Goal: Task Accomplishment & Management: Manage account settings

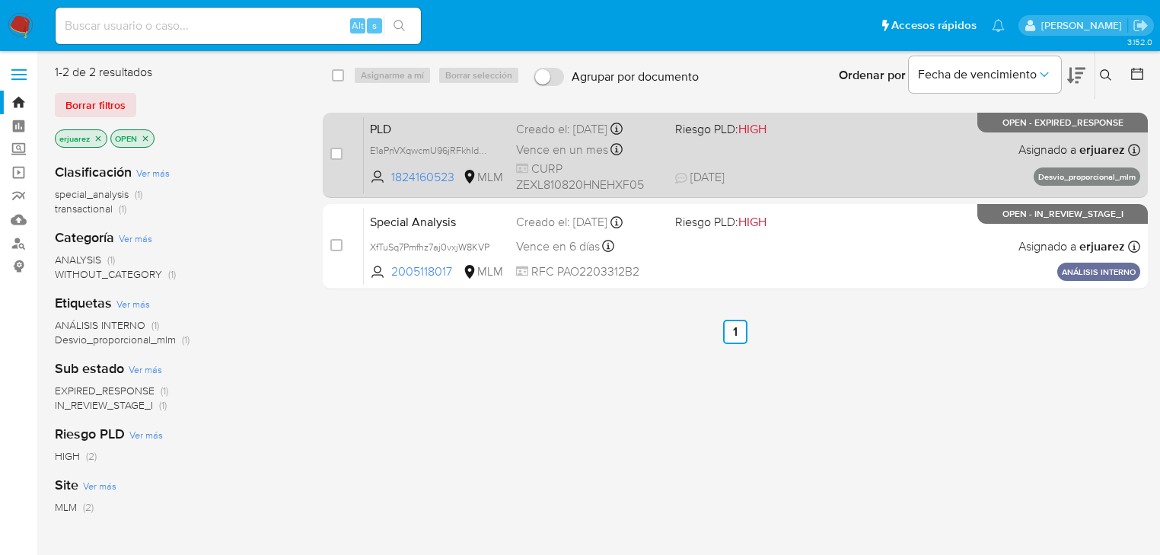
click at [344, 152] on div "case-item-checkbox No es posible asignar el caso" at bounding box center [346, 154] width 33 height 77
click at [341, 154] on input "checkbox" at bounding box center [336, 154] width 12 height 12
checkbox input "true"
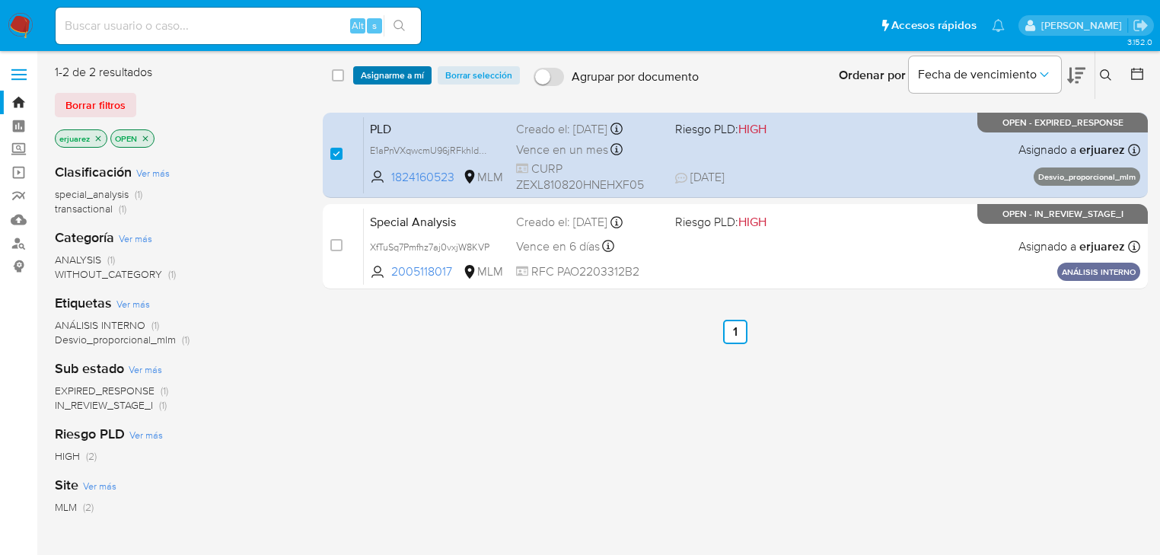
click at [393, 78] on span "Asignarme a mí" at bounding box center [392, 75] width 63 height 15
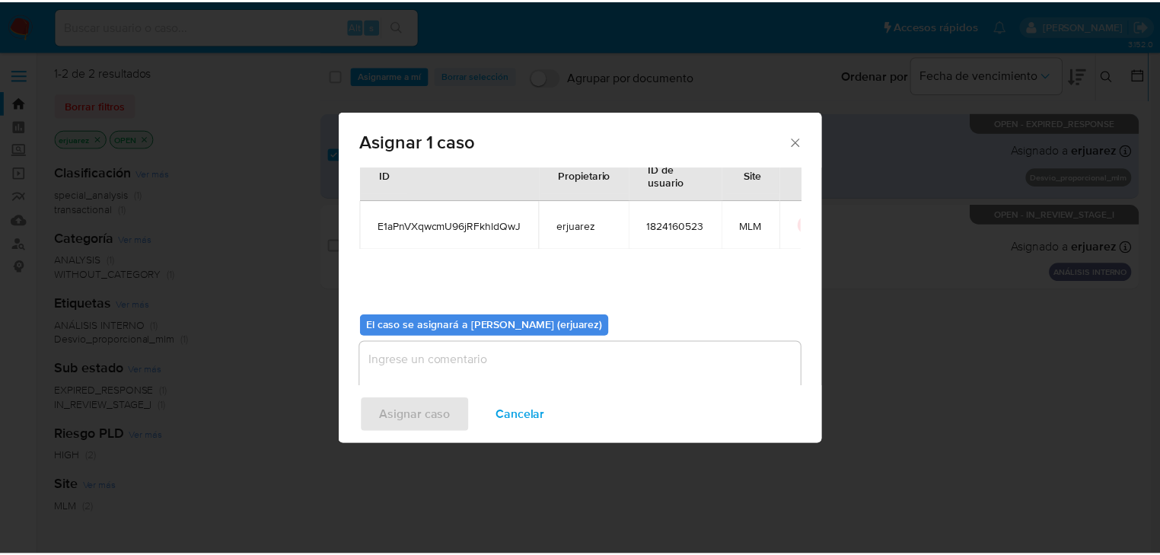
scroll to position [78, 0]
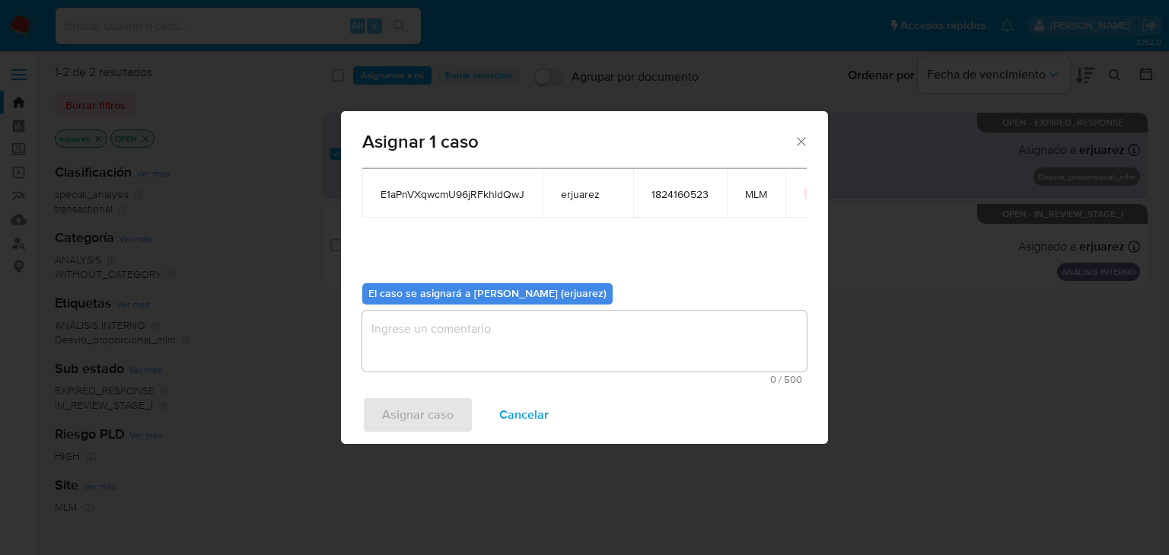
click at [534, 335] on textarea "assign-modal" at bounding box center [584, 341] width 444 height 61
type textarea "e"
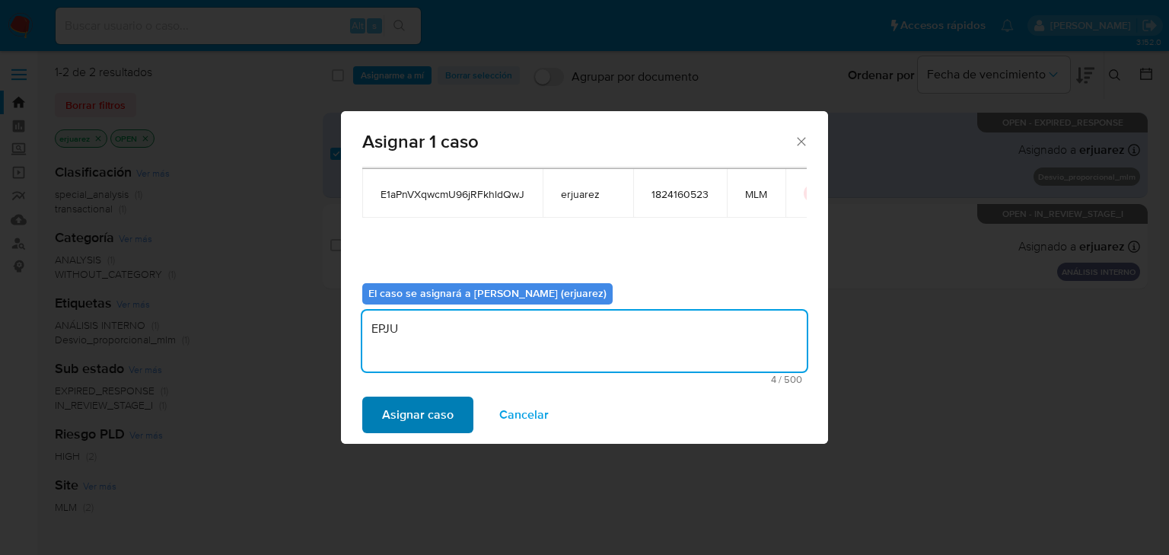
type textarea "EPJU"
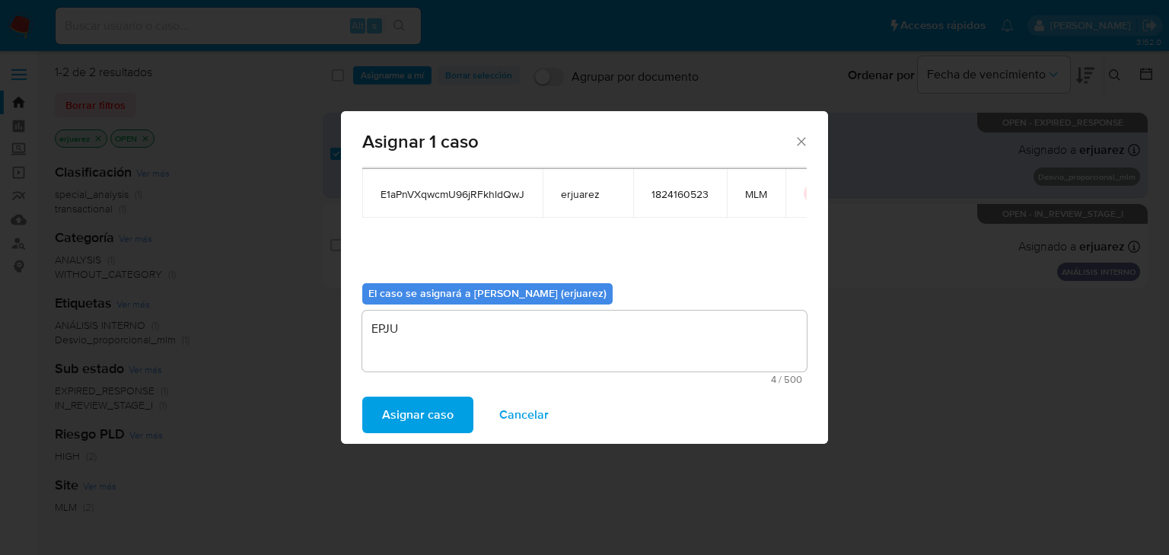
click at [393, 411] on span "Asignar caso" at bounding box center [418, 414] width 72 height 33
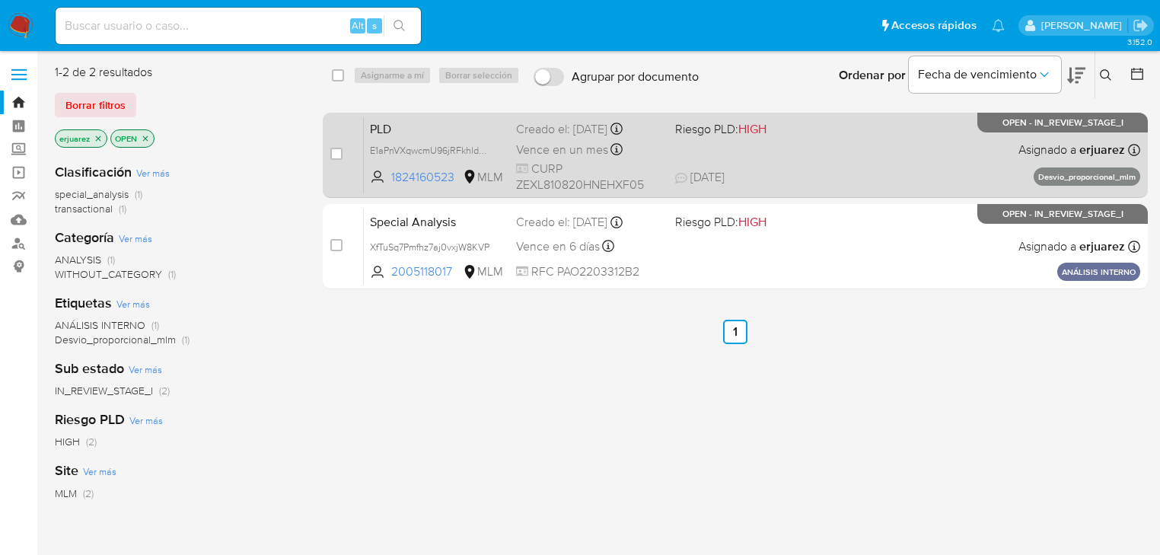
click at [792, 162] on div "PLD E1aPnVXqwcmU96jRFkhldQwJ 1824160523 MLM Riesgo PLD: HIGH Creado el: 12/07/2…" at bounding box center [752, 154] width 776 height 77
click at [627, 168] on span "CURP ZEXL810820HNEHXF05" at bounding box center [589, 177] width 147 height 33
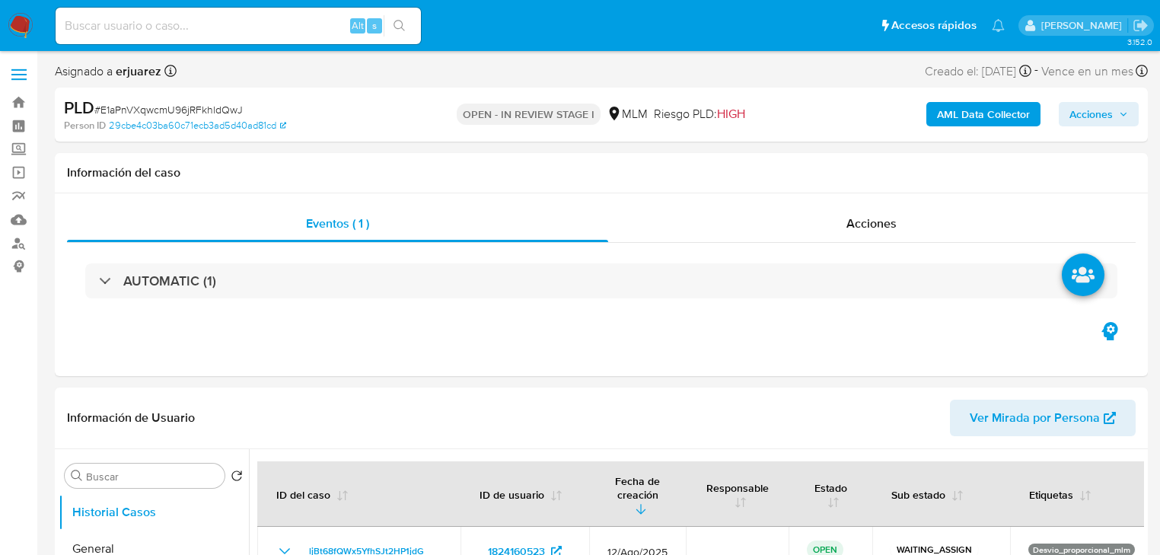
select select "10"
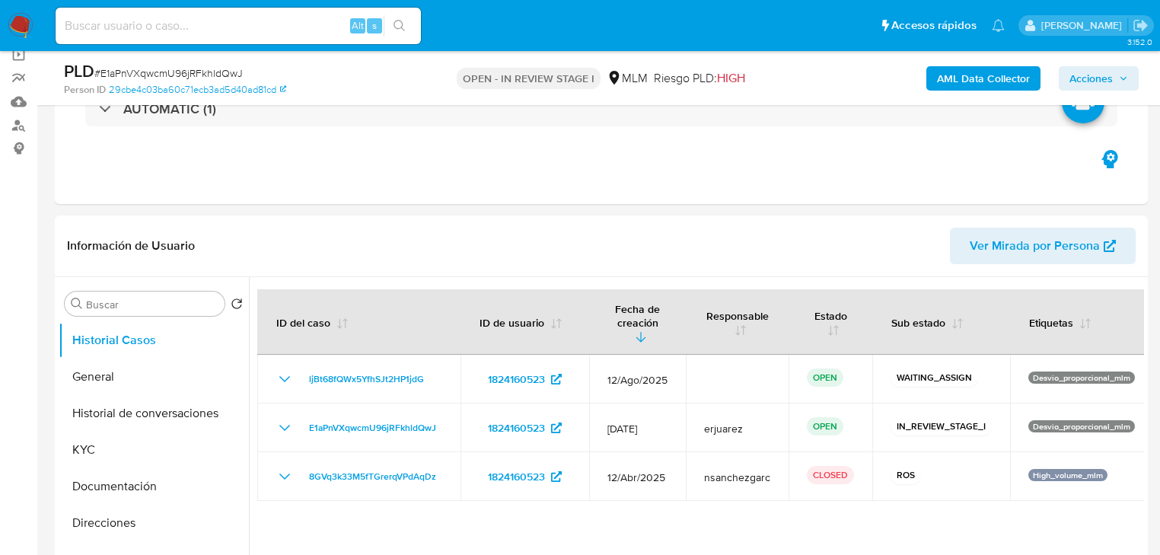
scroll to position [304, 0]
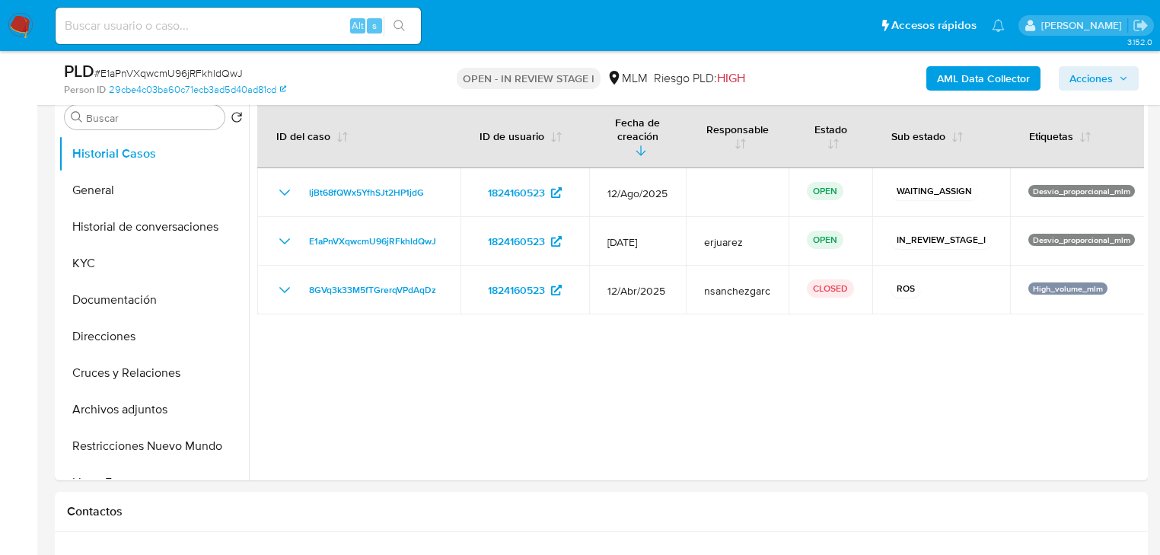
click at [1114, 82] on span "Acciones" at bounding box center [1098, 78] width 59 height 21
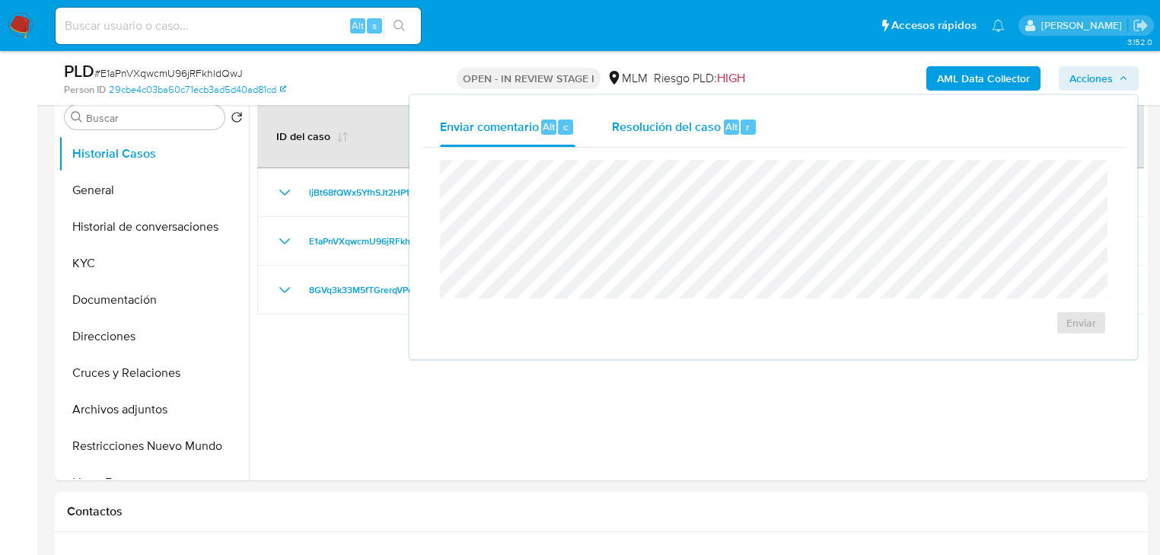
drag, startPoint x: 699, startPoint y: 129, endPoint x: 685, endPoint y: 148, distance: 23.3
click at [698, 129] on span "Resolución del caso" at bounding box center [666, 126] width 109 height 18
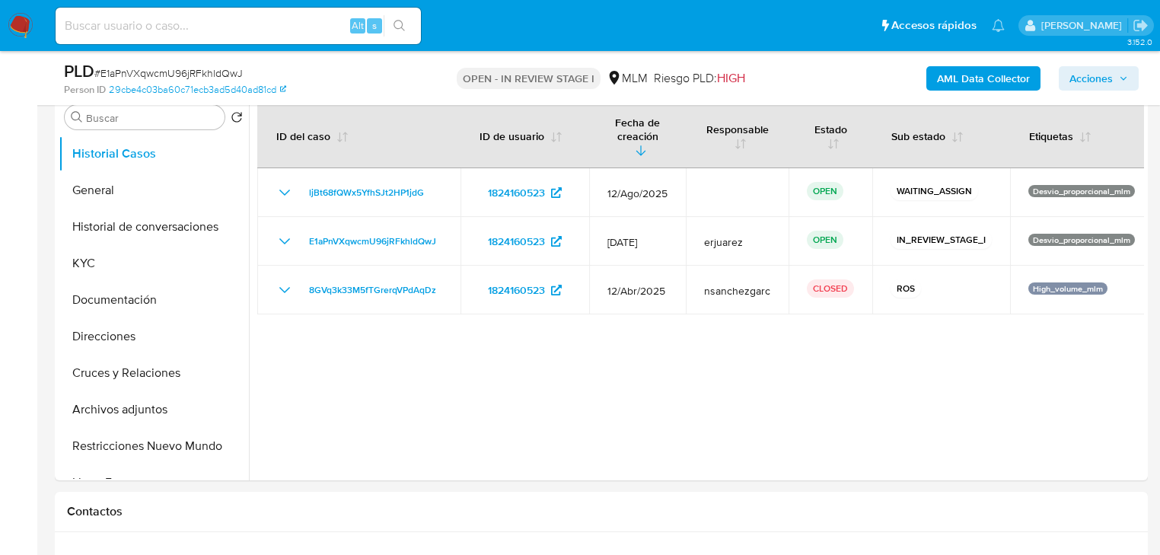
click at [1079, 77] on span "Acciones" at bounding box center [1090, 78] width 43 height 24
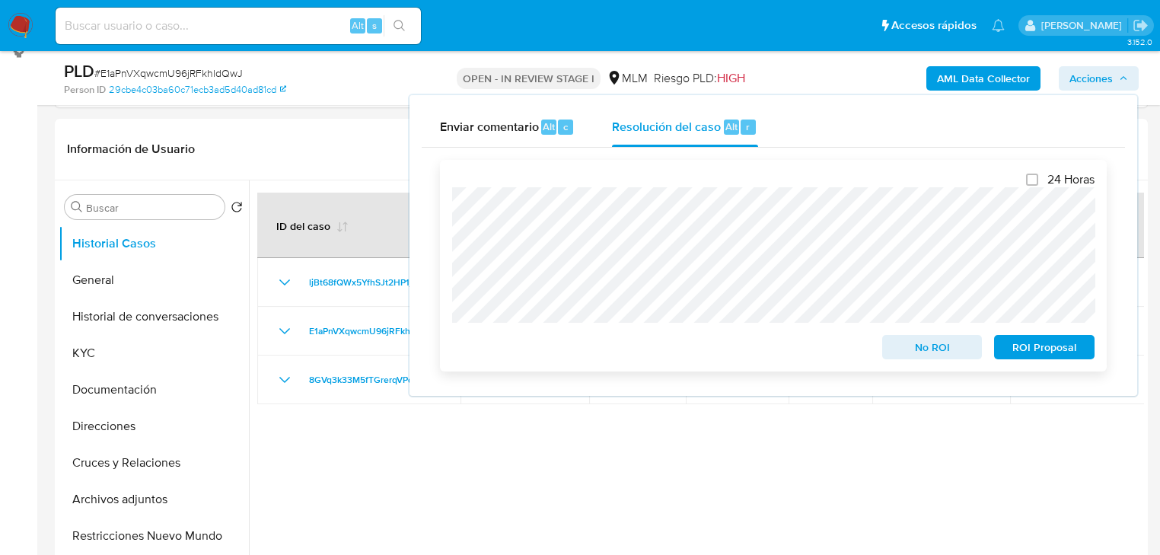
scroll to position [122, 0]
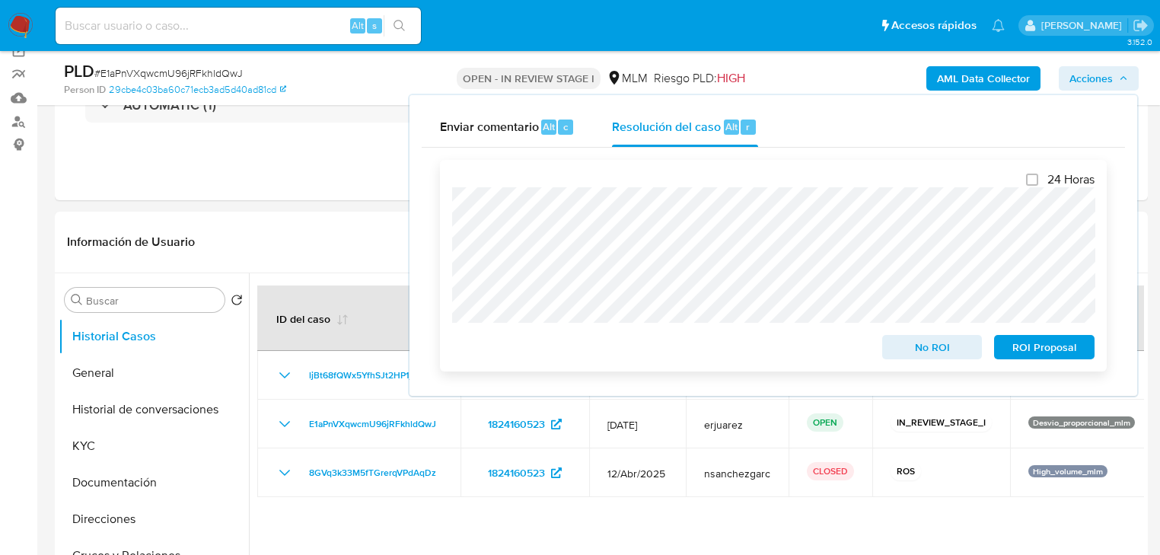
click at [440, 209] on div "24 Horas No ROI ROI Proposal" at bounding box center [773, 266] width 667 height 212
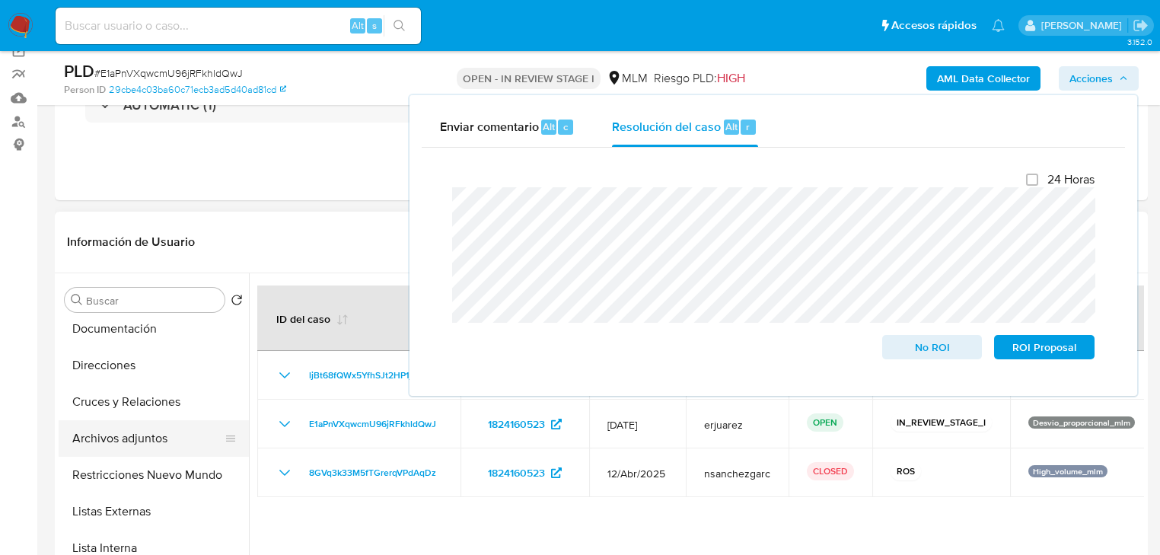
scroll to position [183, 0]
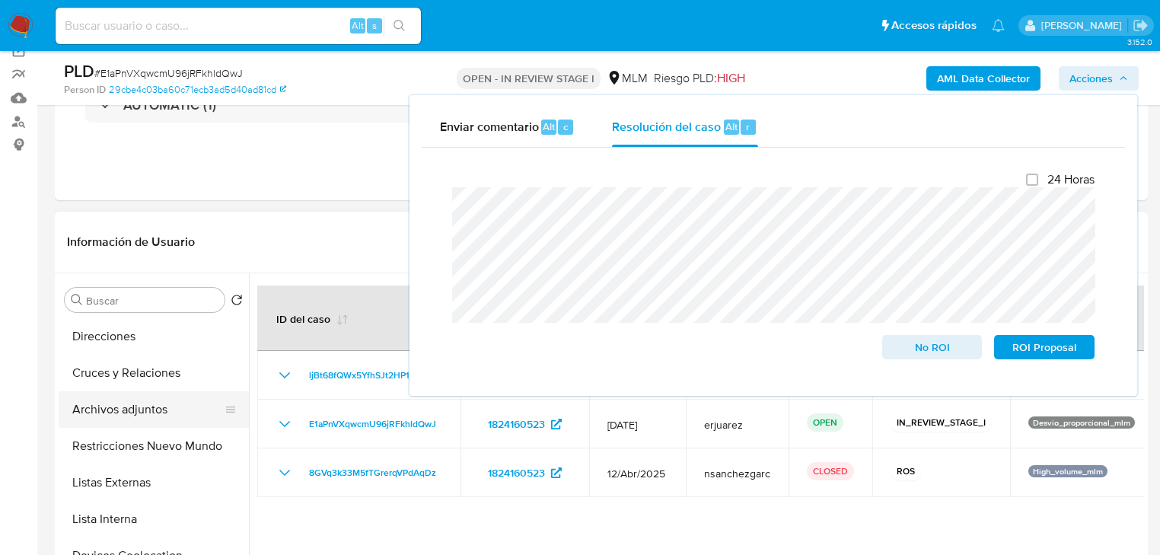
click at [139, 405] on button "Archivos adjuntos" at bounding box center [148, 409] width 178 height 37
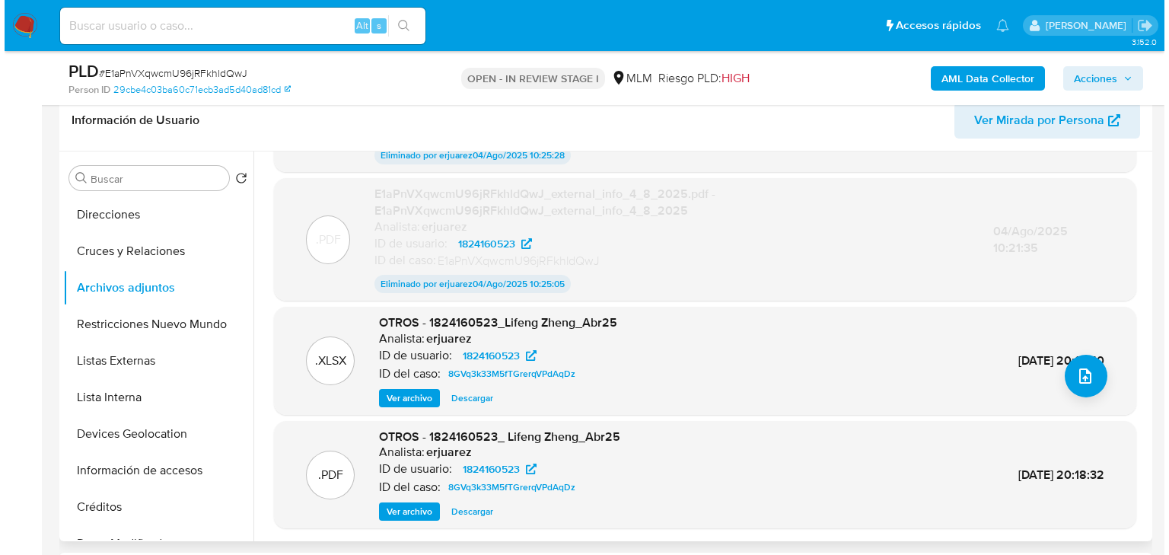
scroll to position [114, 0]
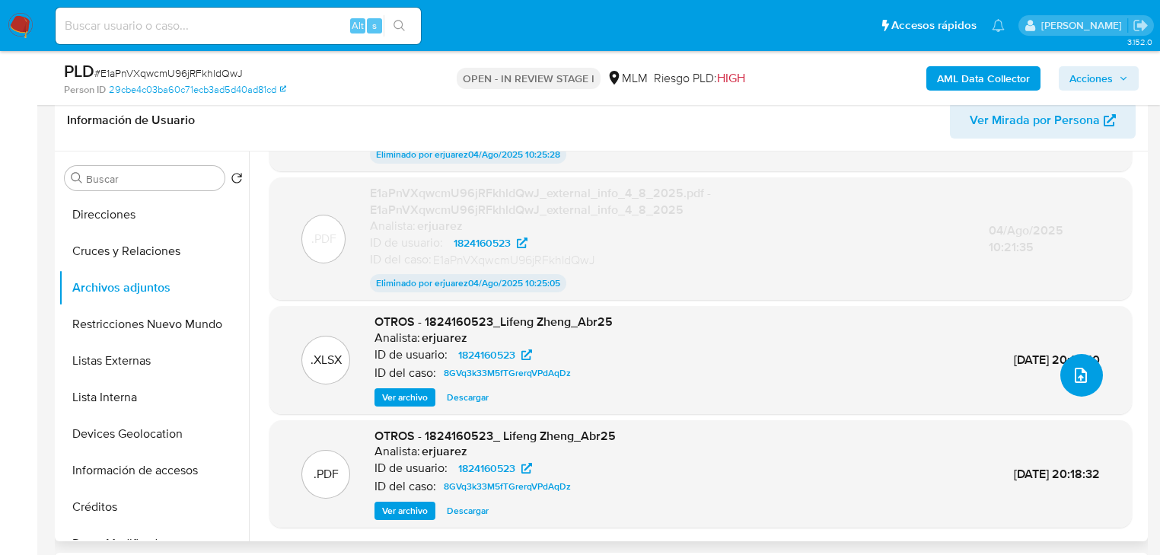
click at [1072, 384] on span "upload-file" at bounding box center [1080, 375] width 17 height 18
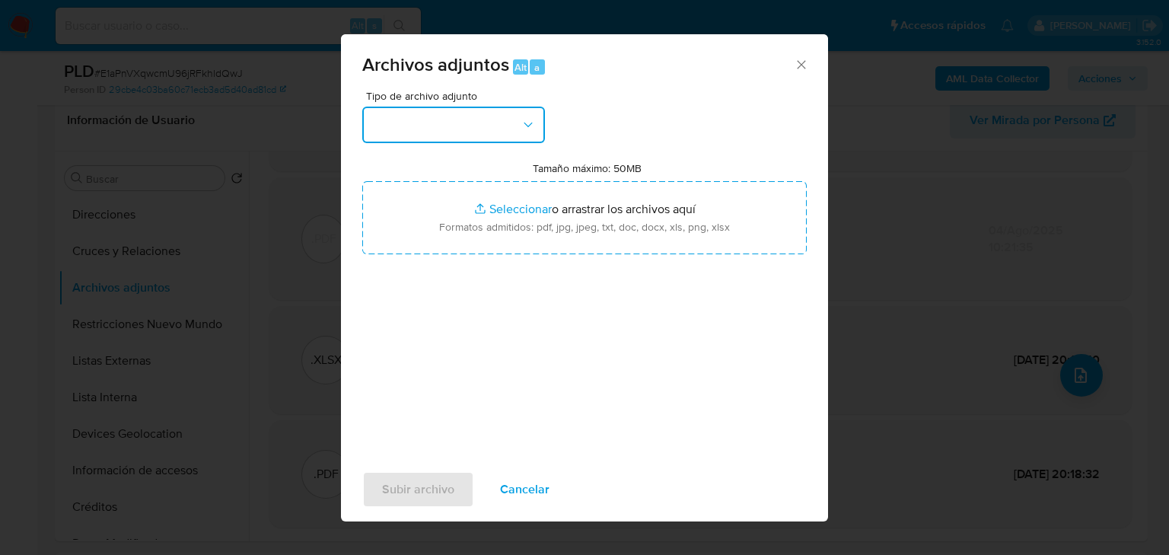
click at [405, 140] on button "button" at bounding box center [453, 125] width 183 height 37
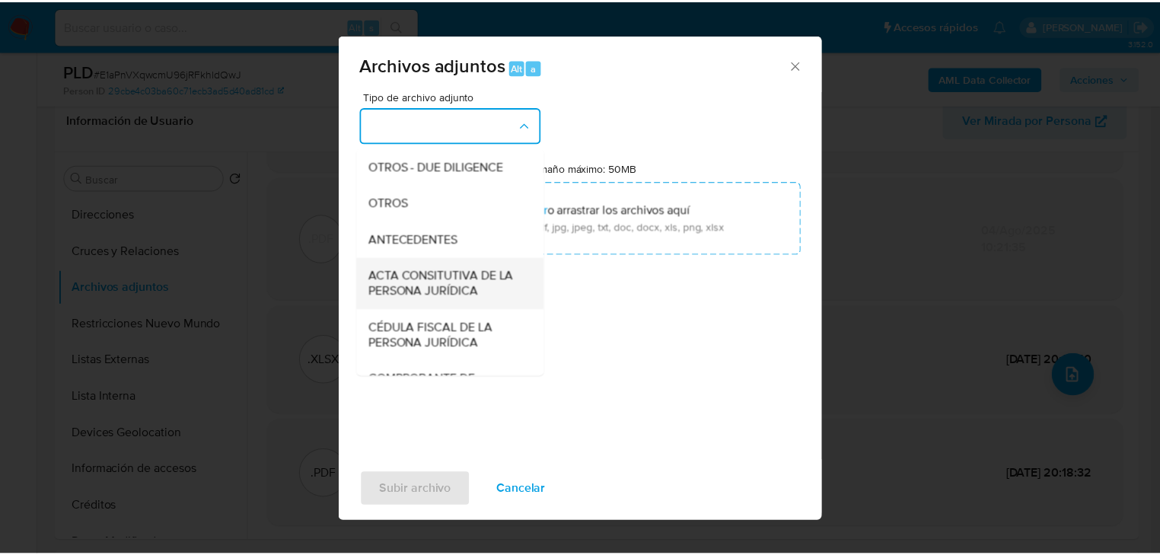
scroll to position [244, 0]
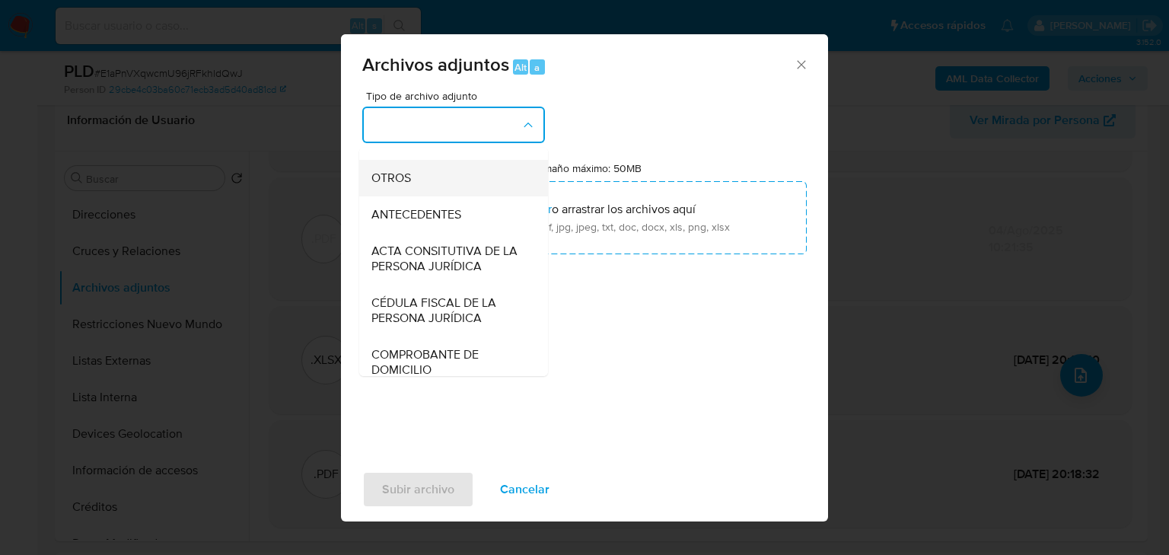
click at [397, 186] on span "OTROS" at bounding box center [391, 177] width 40 height 15
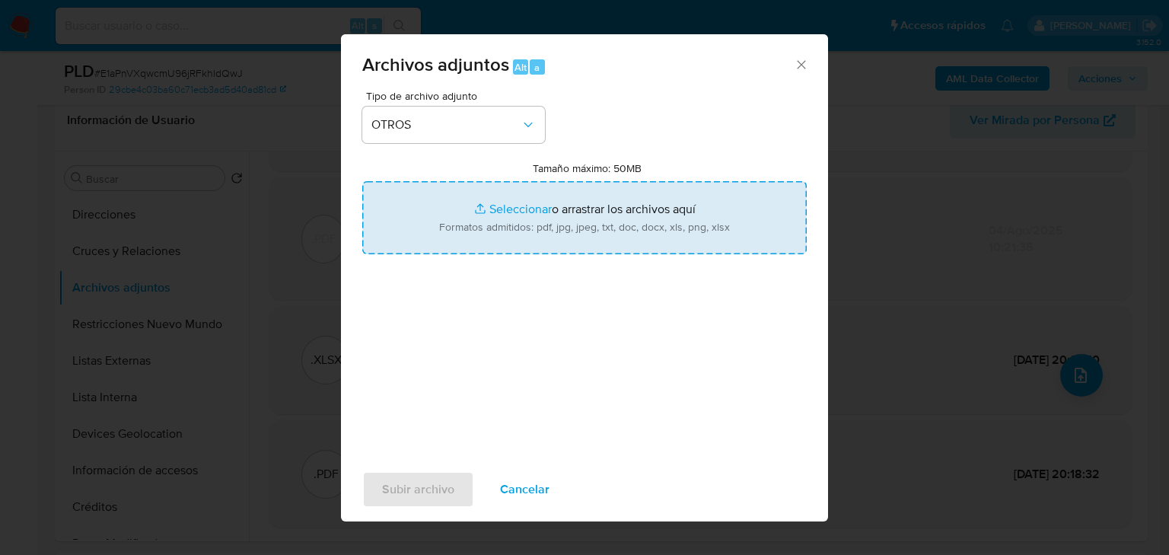
click at [514, 203] on input "Tamaño máximo: 50MB Seleccionar archivos" at bounding box center [584, 217] width 444 height 73
click at [498, 209] on input "Tamaño máximo: 50MB Seleccionar archivos" at bounding box center [584, 217] width 444 height 73
type input "C:\fakepath\1824160523_Lifeng Zheng _Jul25.xlsx"
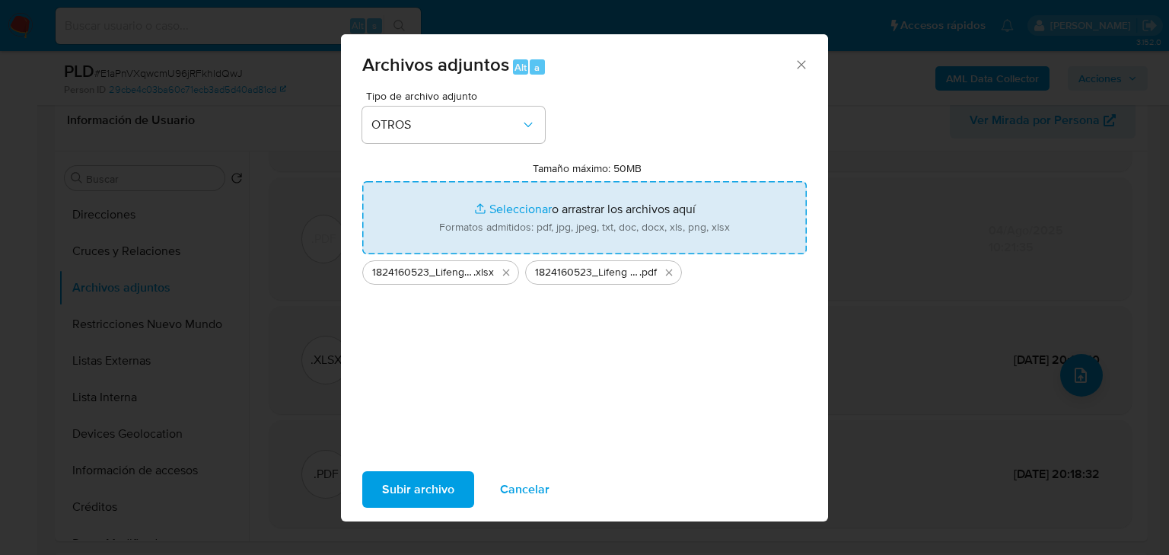
click at [362, 181] on input "Tamaño máximo: 50MB Seleccionar archivos" at bounding box center [584, 217] width 444 height 73
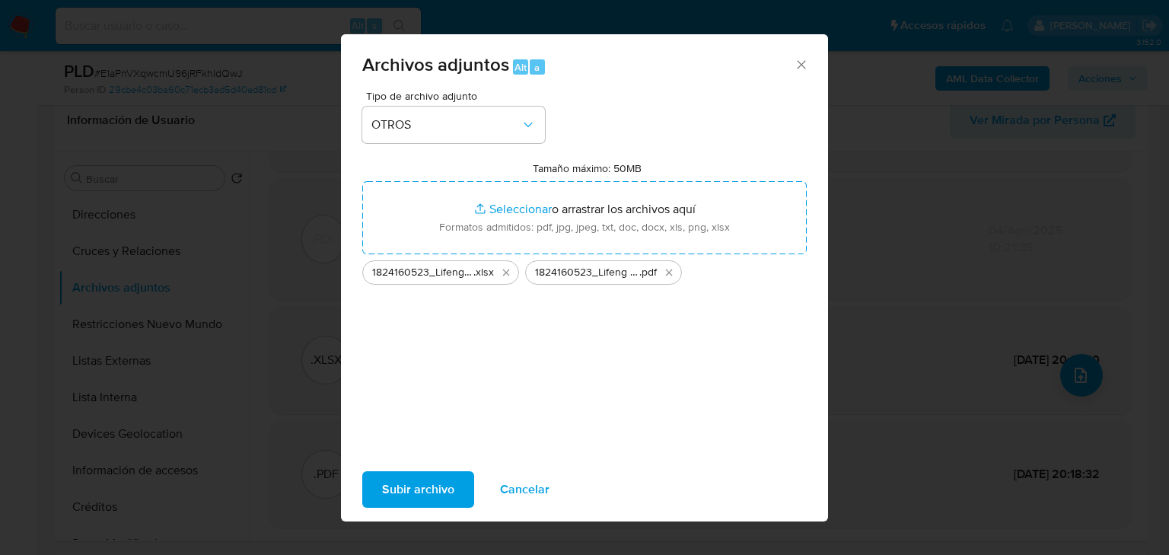
click at [424, 498] on span "Subir archivo" at bounding box center [418, 489] width 72 height 33
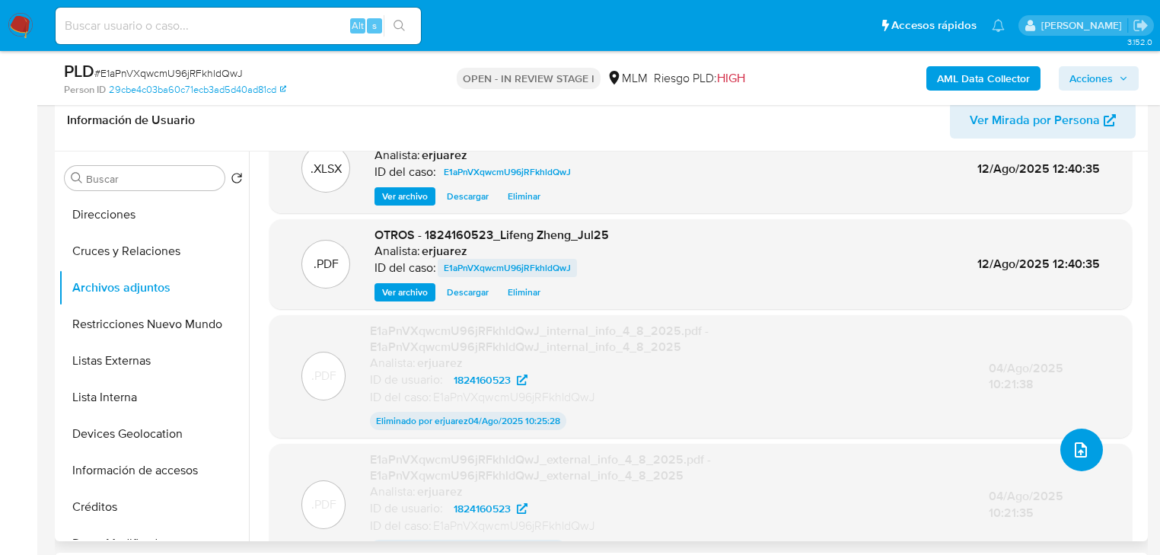
scroll to position [0, 0]
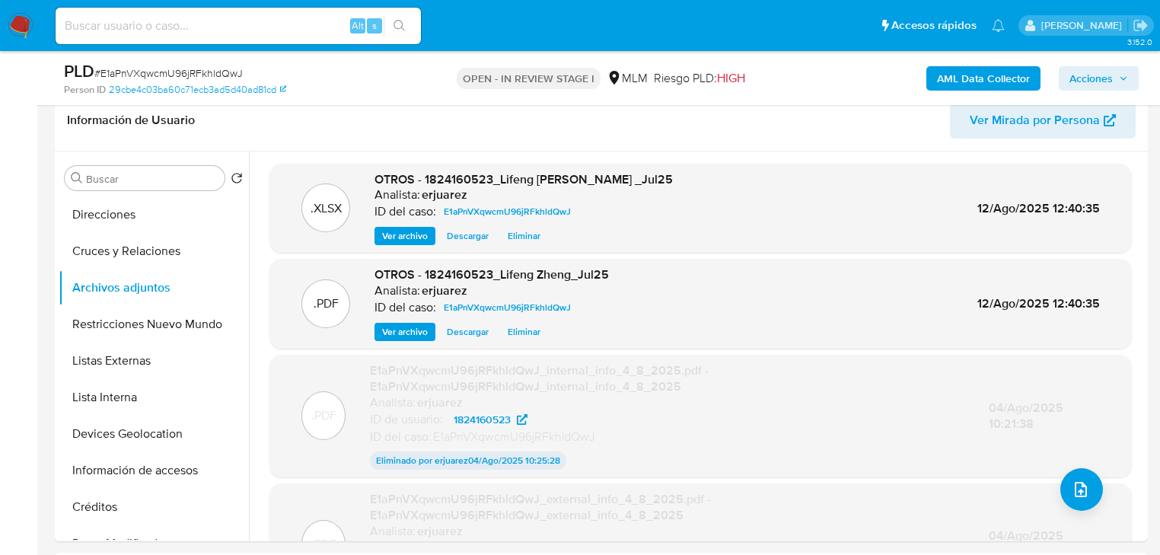
click at [1103, 78] on span "Acciones" at bounding box center [1090, 78] width 43 height 24
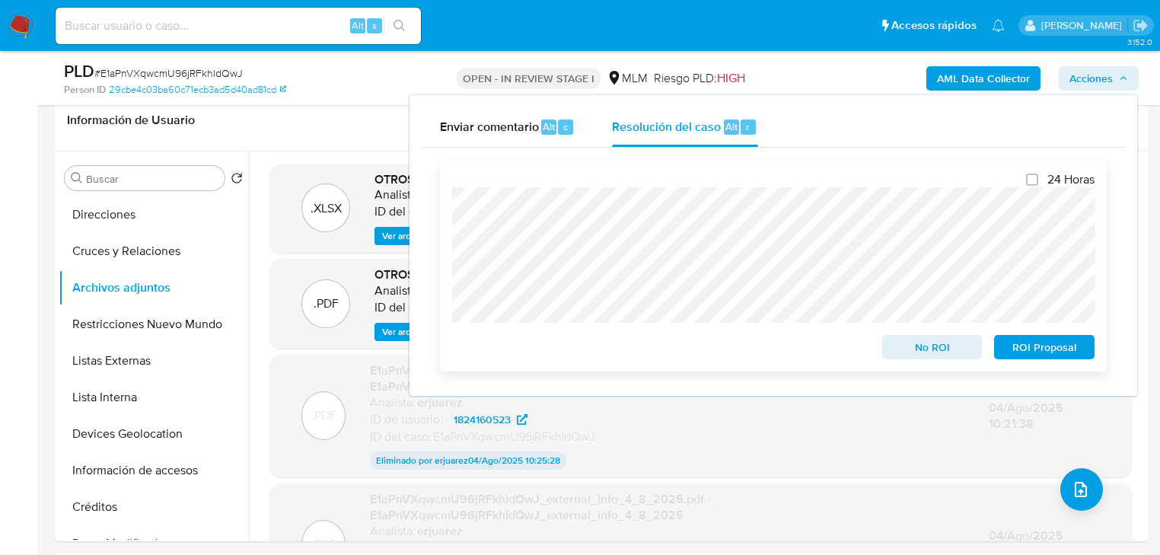
click at [447, 240] on div "24 Horas No ROI ROI Proposal" at bounding box center [773, 266] width 667 height 212
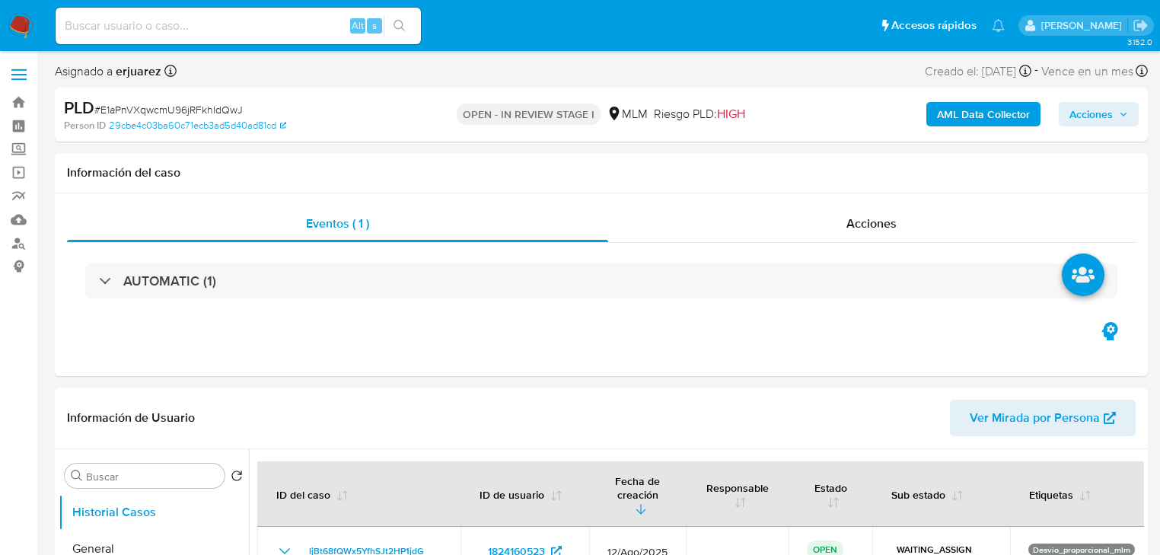
select select "10"
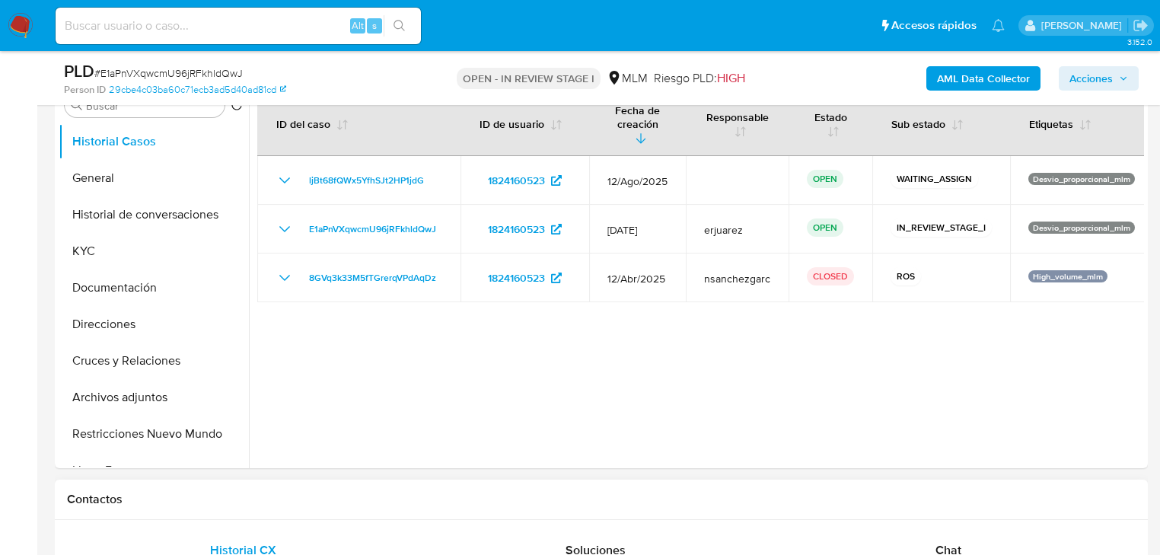
scroll to position [487, 0]
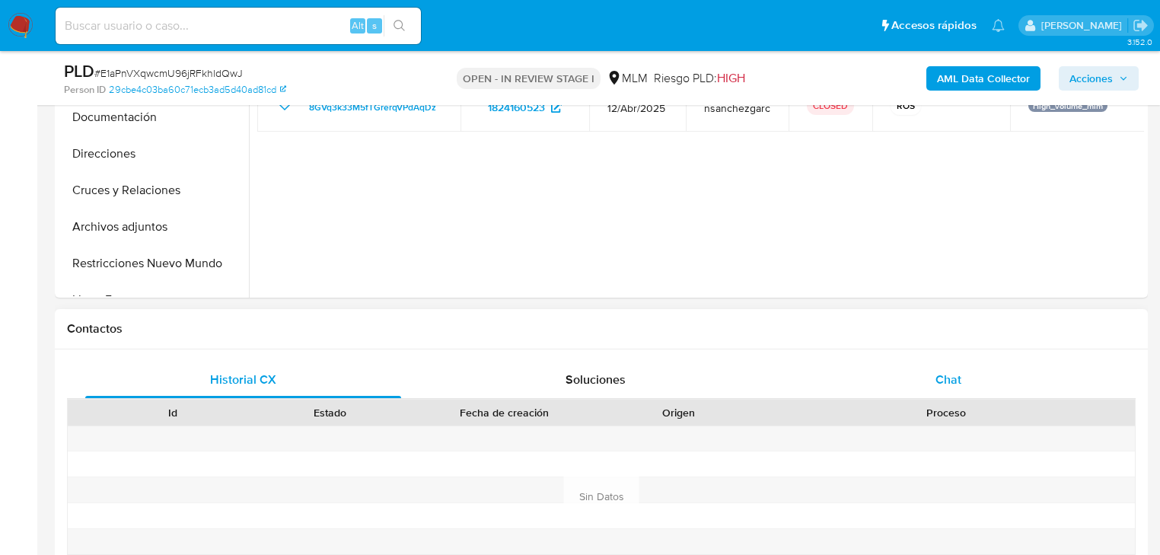
click at [958, 373] on span "Chat" at bounding box center [948, 380] width 26 height 18
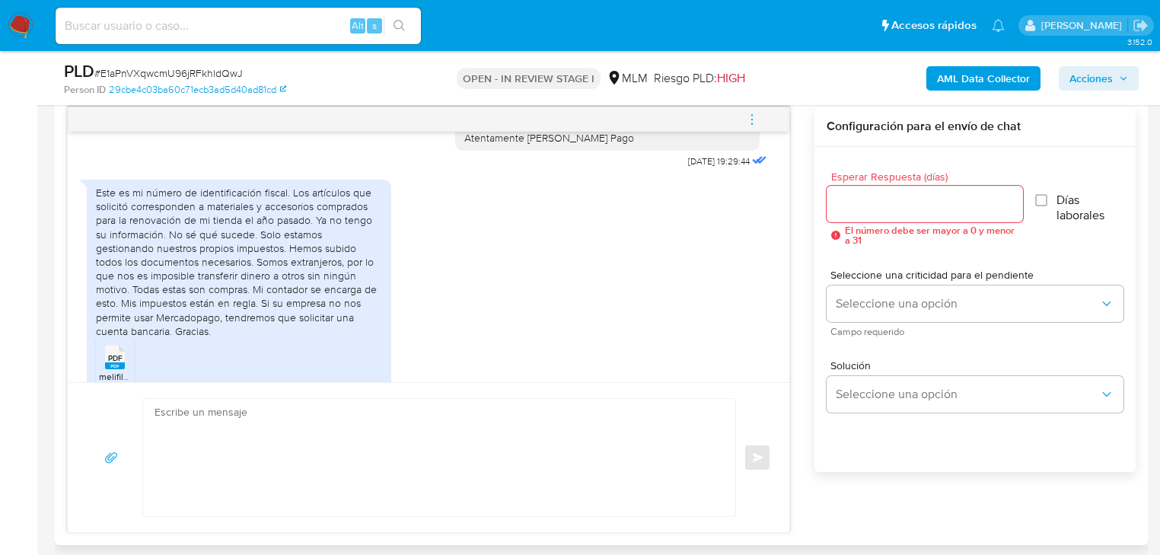
scroll to position [1114, 0]
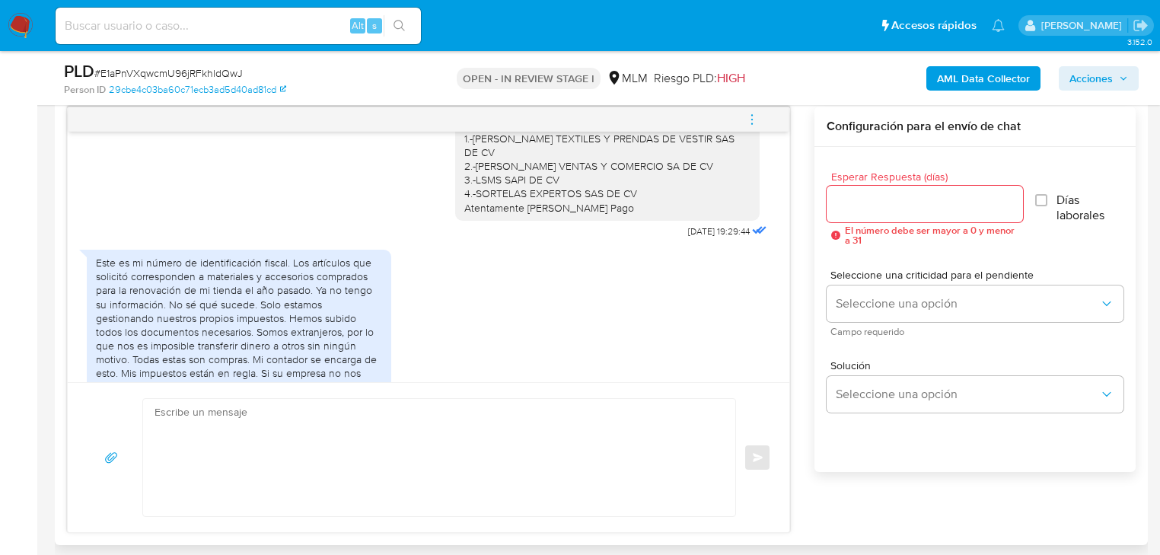
click at [747, 116] on icon "menu-action" at bounding box center [752, 120] width 14 height 14
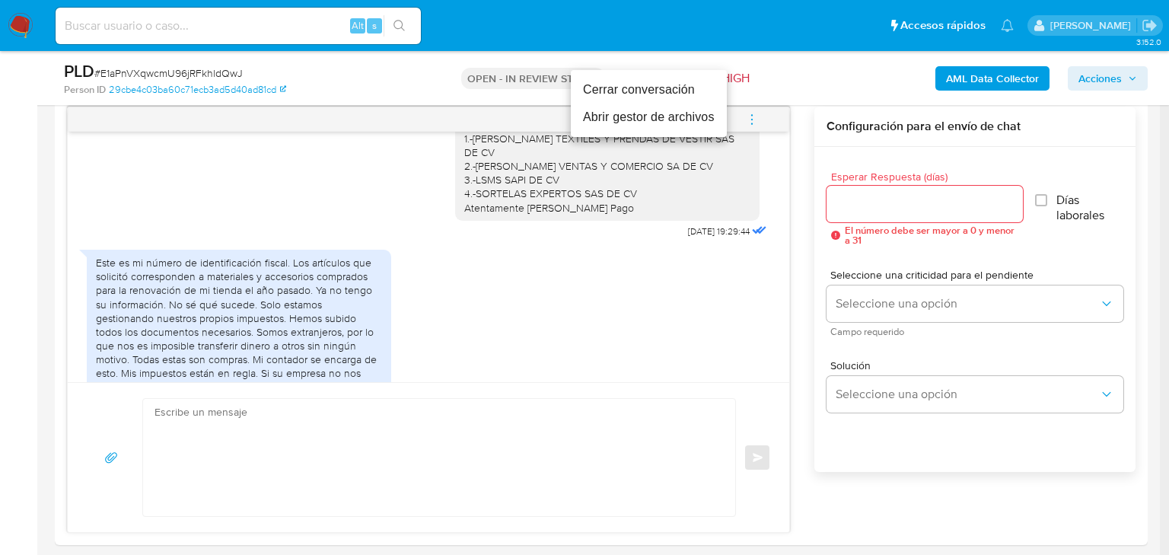
drag, startPoint x: 619, startPoint y: 91, endPoint x: 632, endPoint y: 107, distance: 21.0
click at [619, 91] on li "Cerrar conversación" at bounding box center [649, 89] width 156 height 27
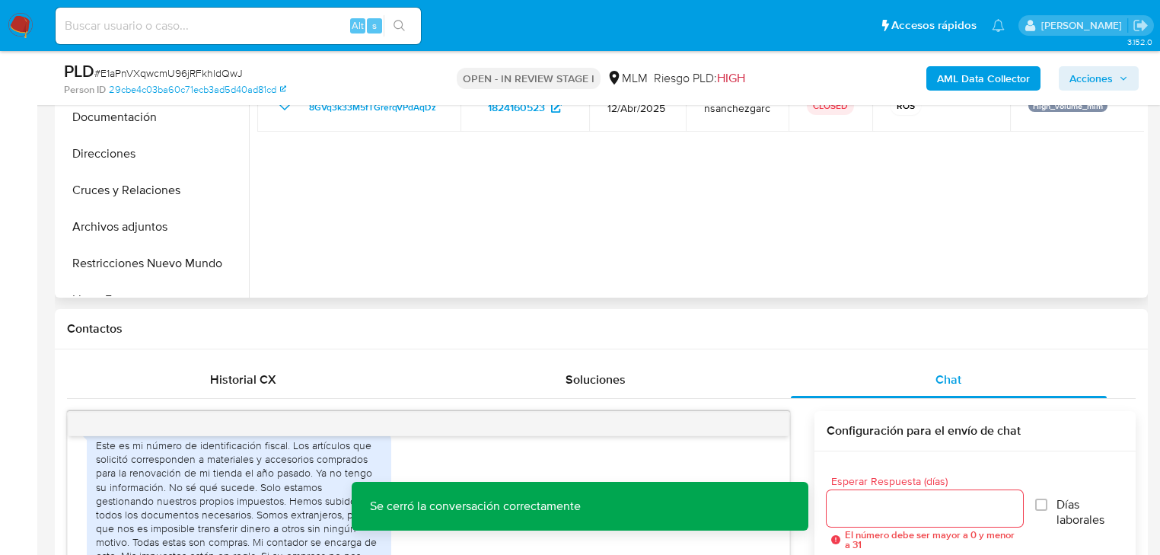
scroll to position [244, 0]
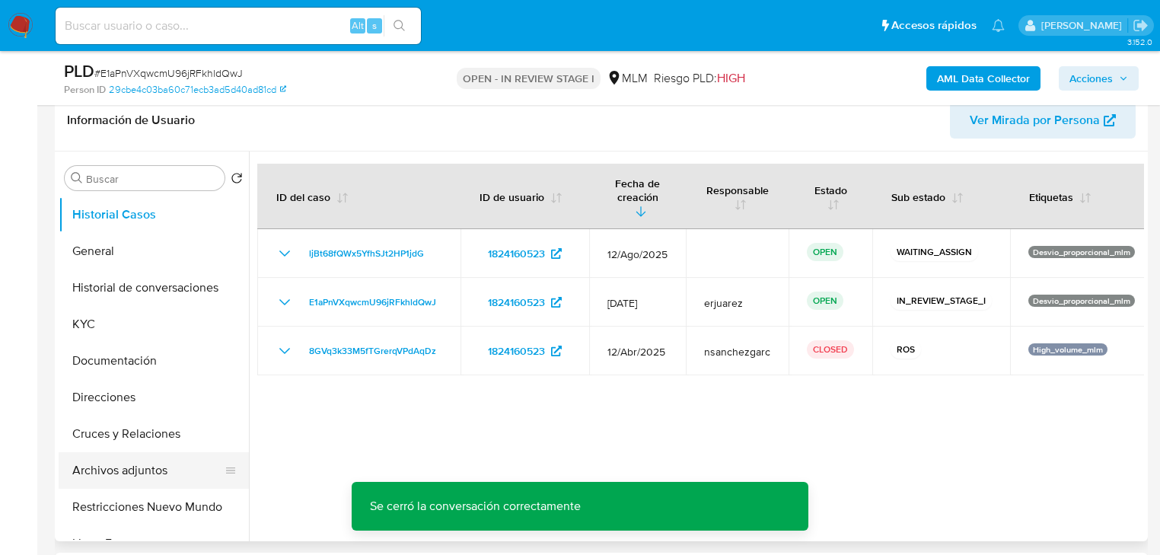
click at [136, 478] on button "Archivos adjuntos" at bounding box center [148, 470] width 178 height 37
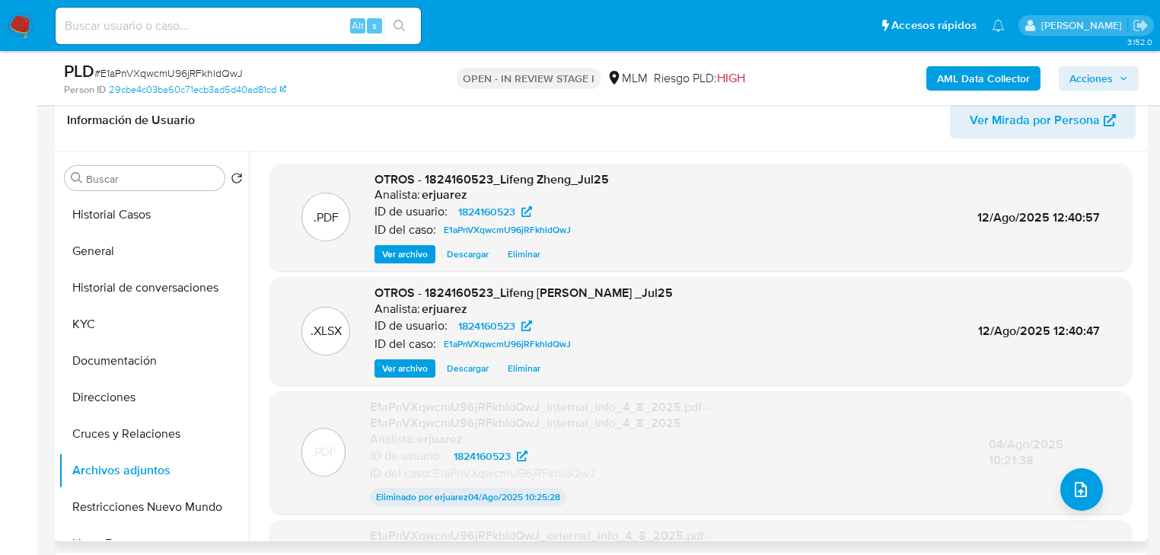
click at [394, 250] on span "Ver archivo" at bounding box center [405, 254] width 46 height 15
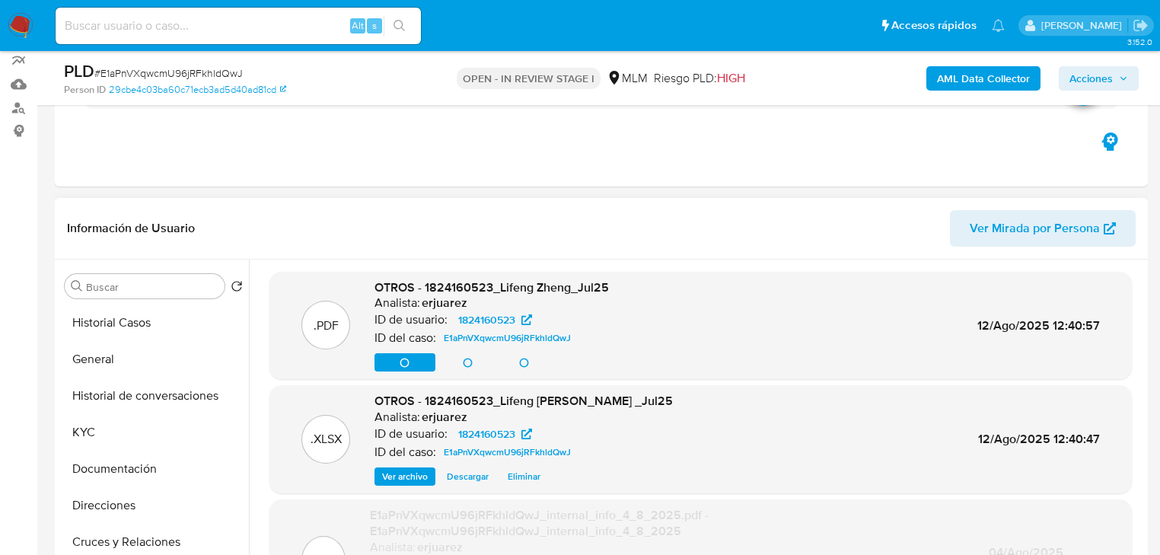
scroll to position [0, 0]
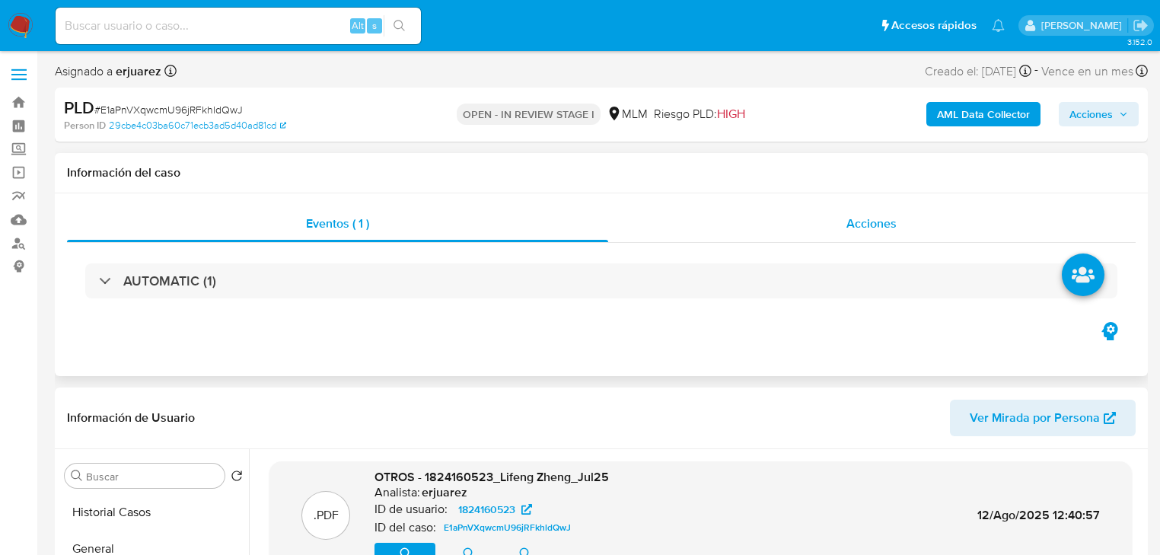
click at [870, 218] on span "Acciones" at bounding box center [871, 224] width 50 height 18
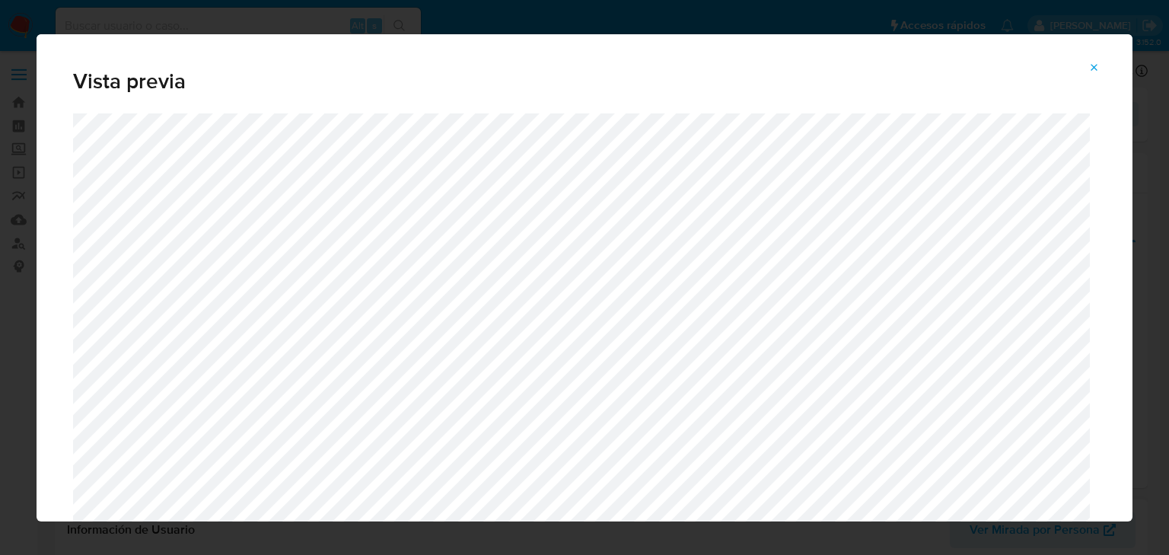
click at [1085, 65] on button "Attachment preview" at bounding box center [1094, 68] width 33 height 24
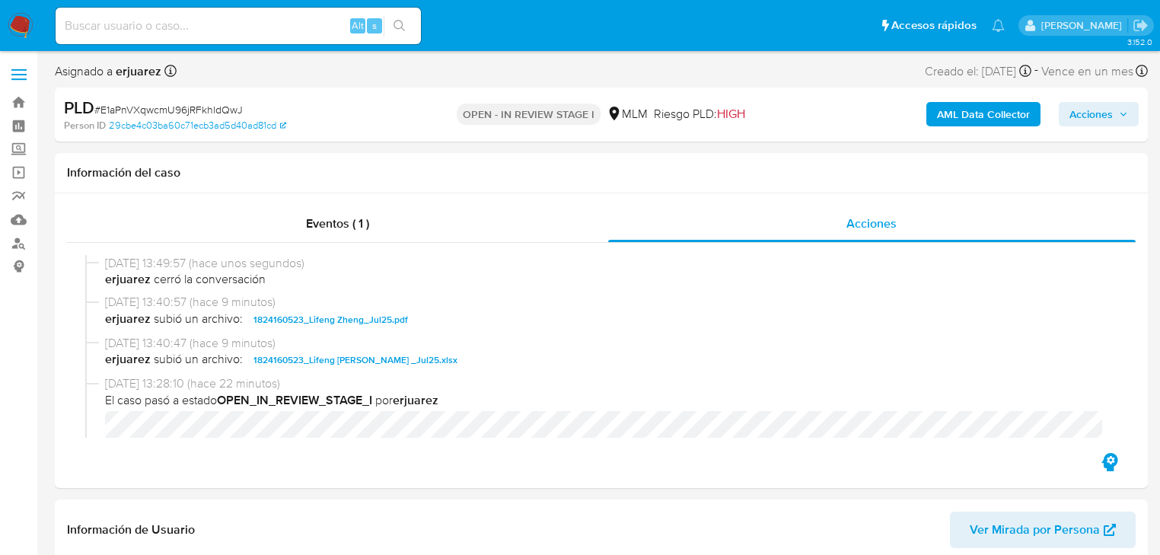
click at [1109, 113] on span "Acciones" at bounding box center [1090, 114] width 43 height 24
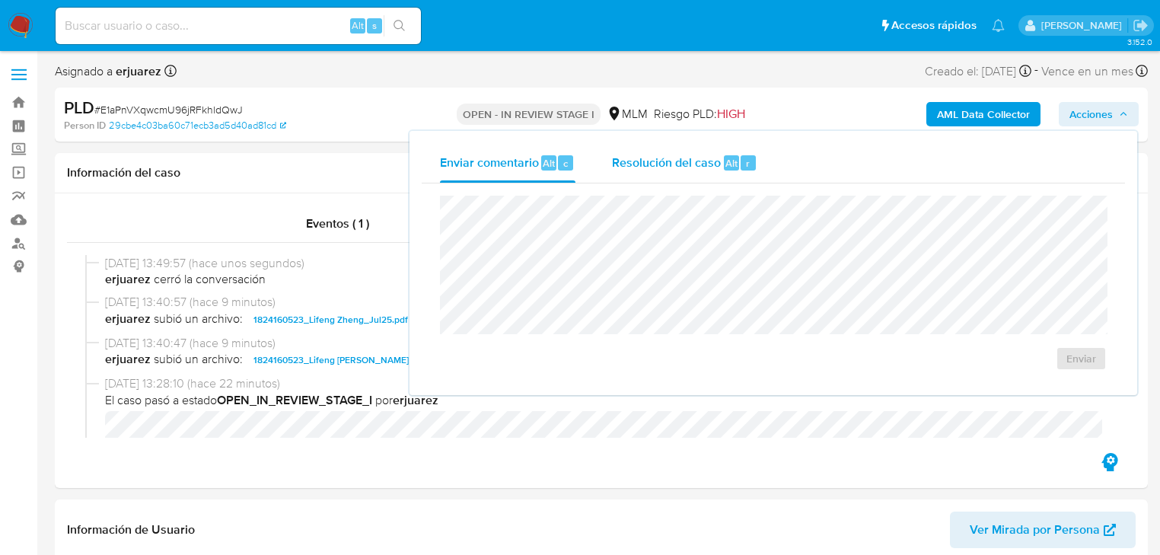
drag, startPoint x: 702, startPoint y: 164, endPoint x: 694, endPoint y: 170, distance: 9.3
click at [701, 164] on span "Resolución del caso" at bounding box center [666, 163] width 109 height 18
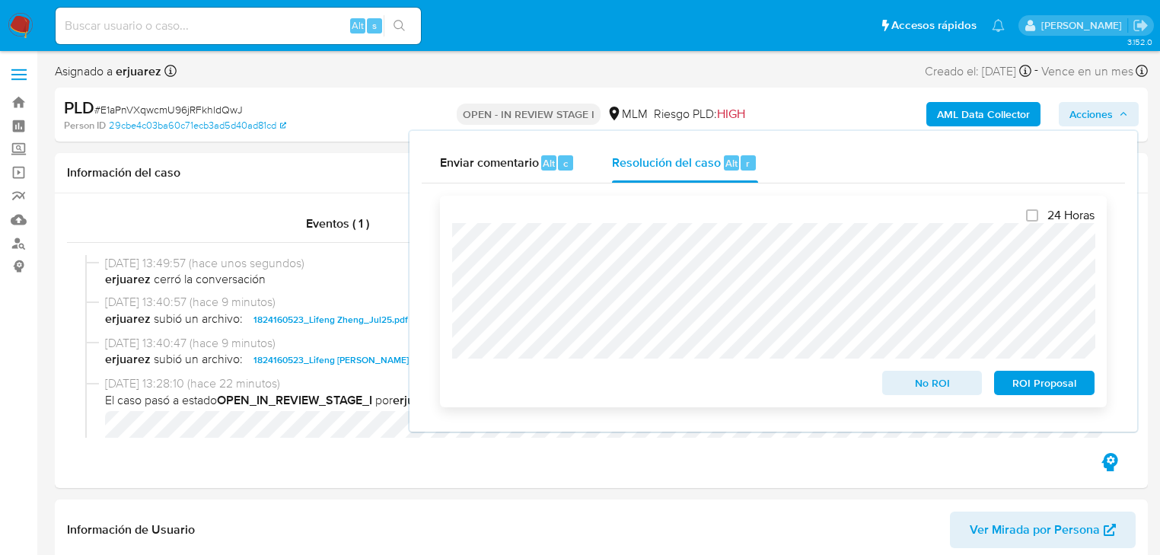
click at [451, 337] on div "24 Horas No ROI ROI Proposal" at bounding box center [773, 302] width 667 height 212
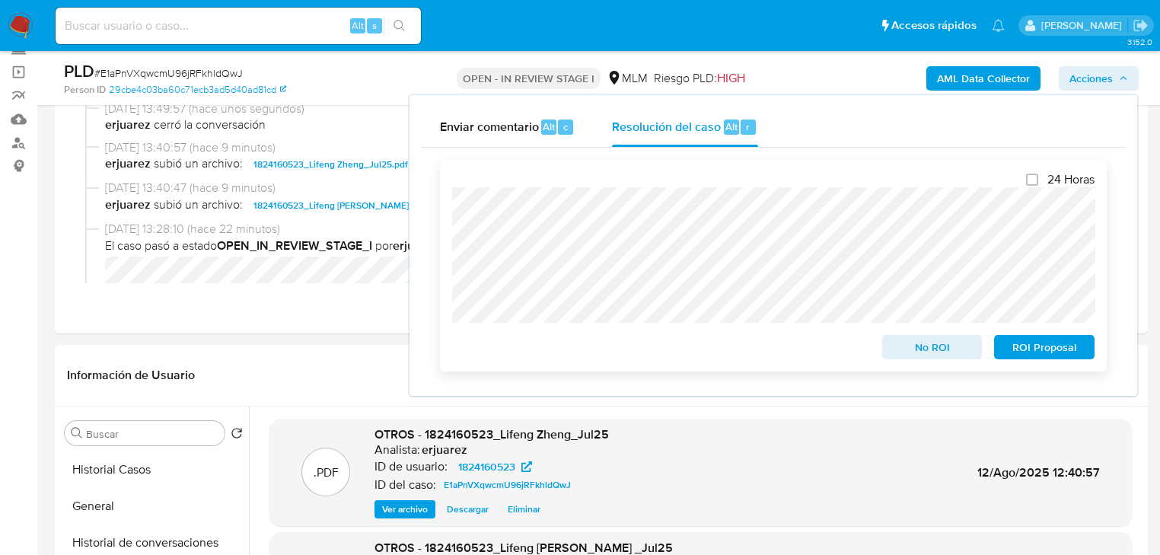
scroll to position [122, 0]
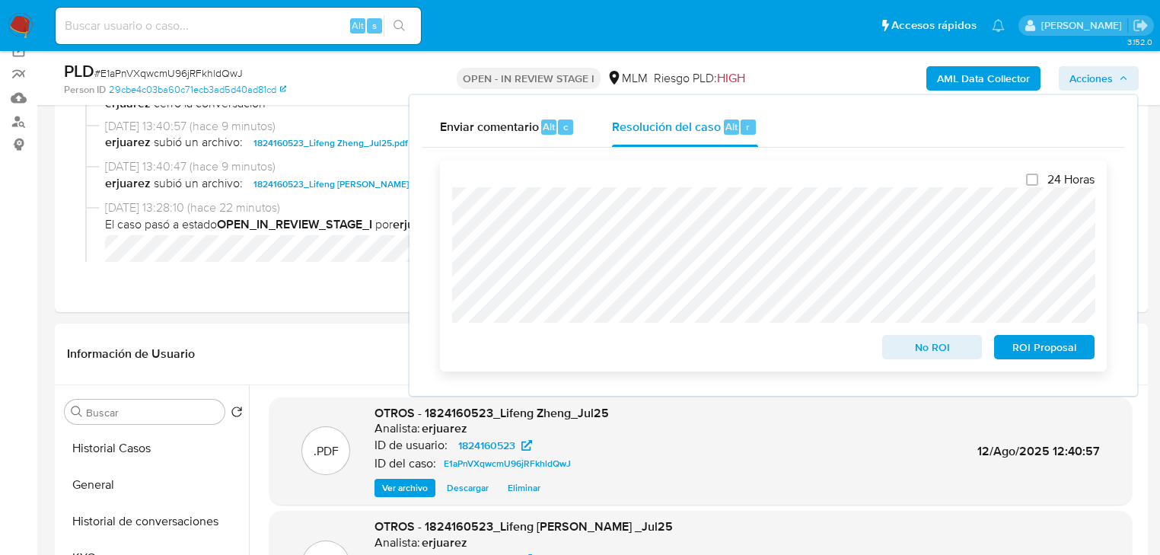
click at [1042, 353] on span "ROI Proposal" at bounding box center [1044, 346] width 79 height 21
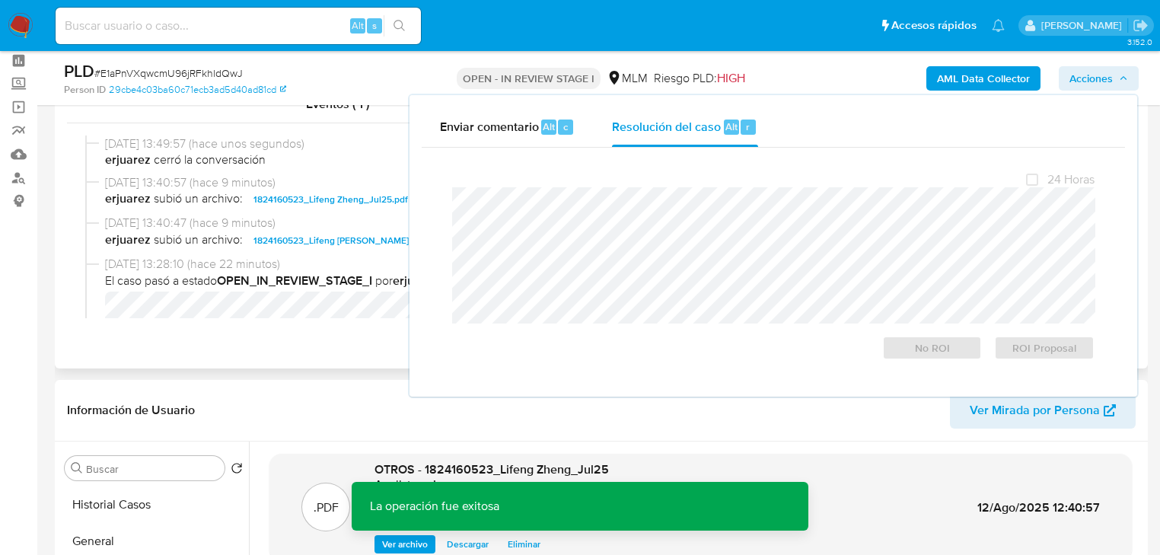
scroll to position [0, 0]
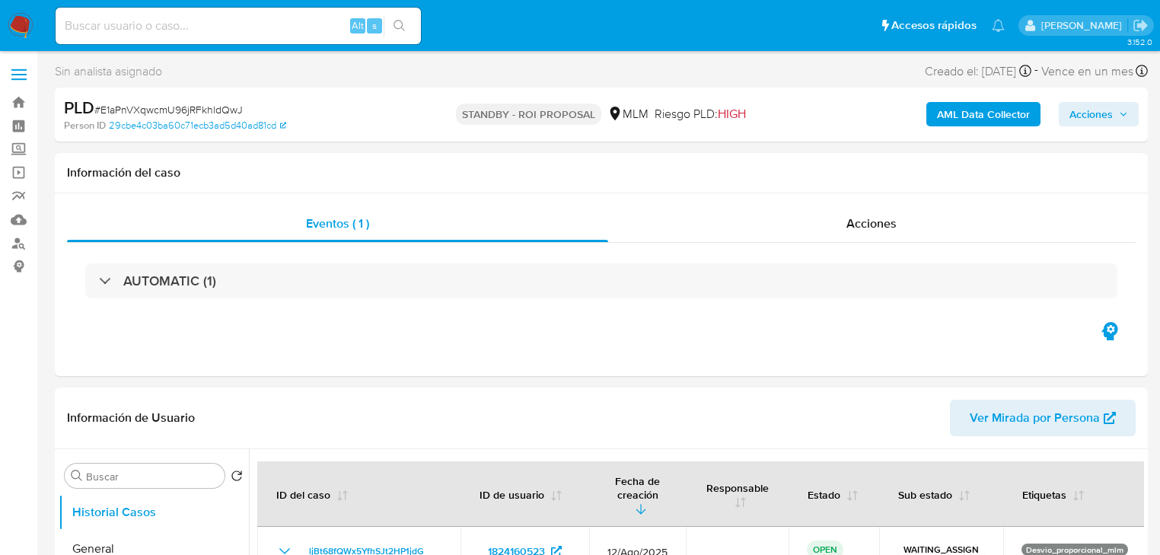
select select "10"
click at [860, 225] on span "Acciones" at bounding box center [871, 224] width 50 height 18
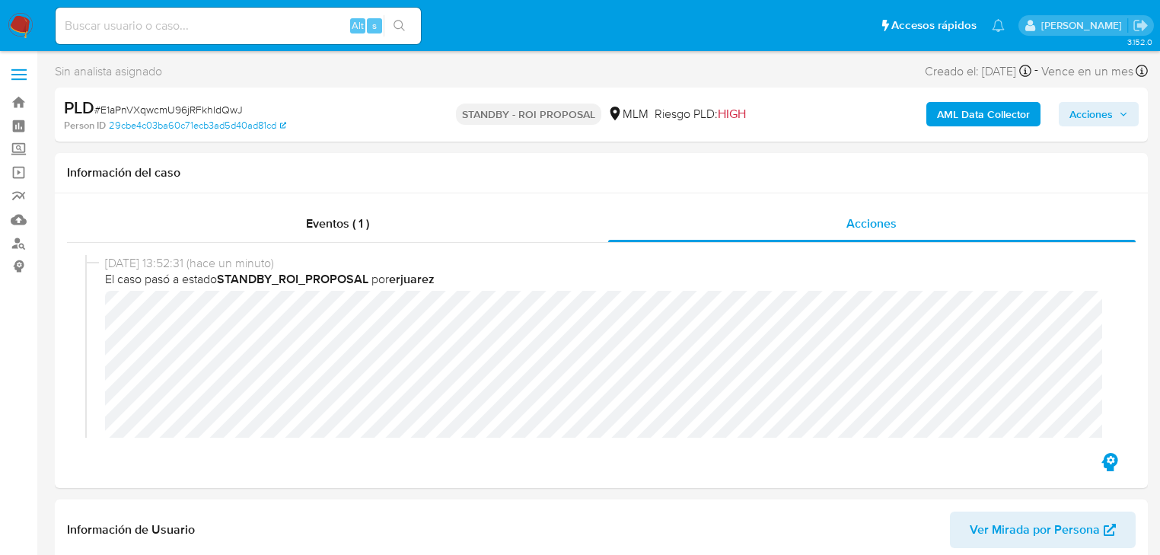
click at [27, 26] on img at bounding box center [21, 26] width 26 height 26
